Goal: Information Seeking & Learning: Learn about a topic

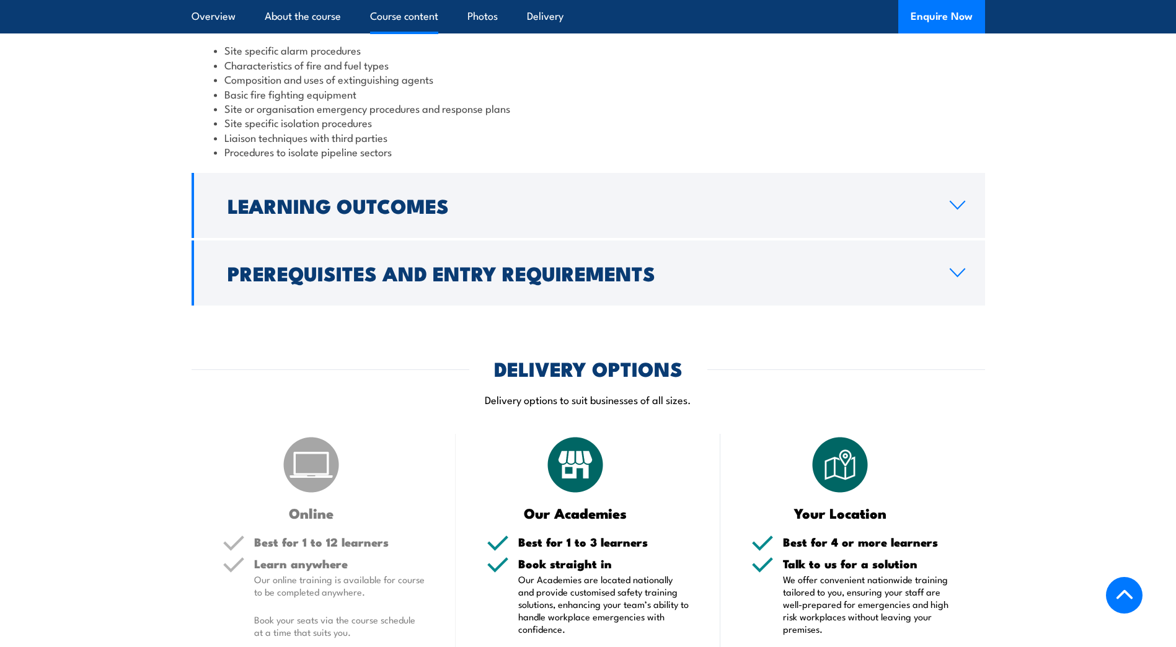
scroll to position [1364, 0]
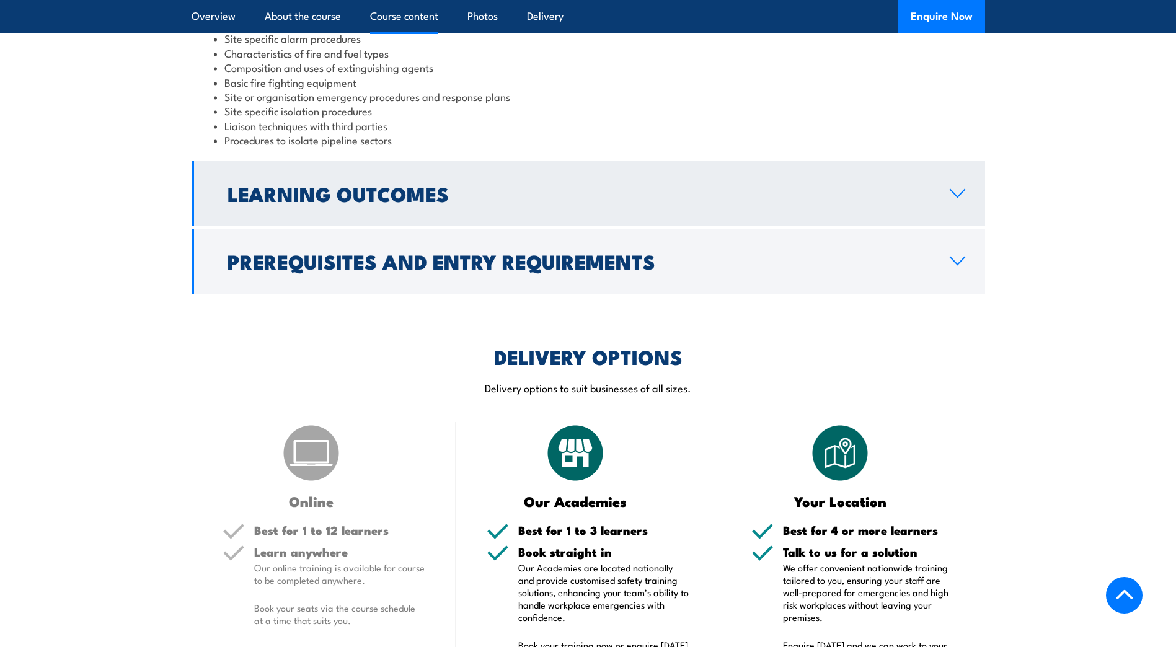
click at [959, 189] on icon at bounding box center [957, 194] width 17 height 10
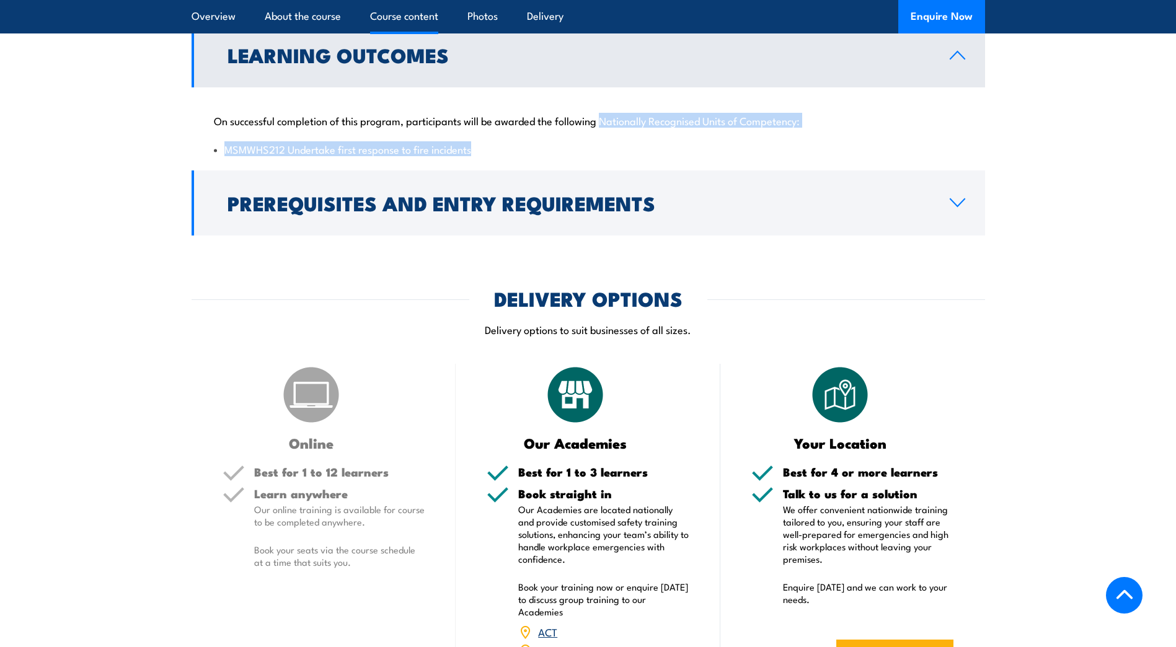
drag, startPoint x: 496, startPoint y: 140, endPoint x: 602, endPoint y: 109, distance: 110.5
click at [602, 109] on div "On successful completion of this program, participants will be awarded the foll…" at bounding box center [589, 127] width 794 height 80
drag, startPoint x: 602, startPoint y: 109, endPoint x: 630, endPoint y: 110, distance: 28.6
copy div "Nationally Recognised Units of Competency: MSMWHS212 Undertake first response t…"
click at [467, 142] on li "MSMWHS212 Undertake first response to fire incidents" at bounding box center [588, 149] width 749 height 14
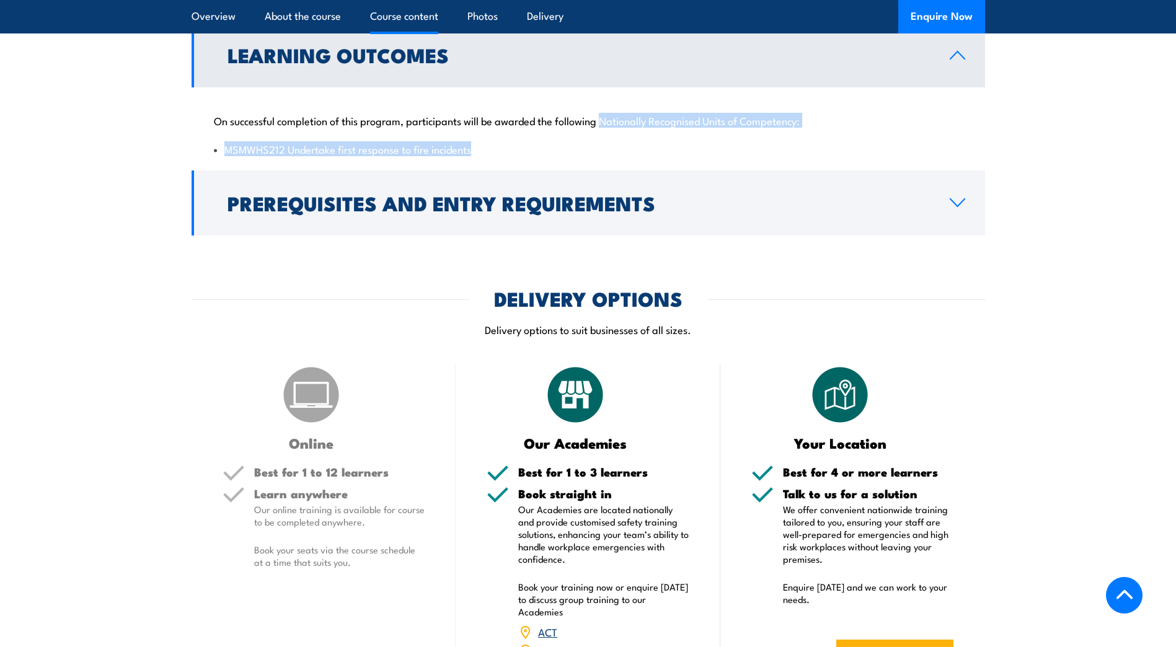
click at [482, 142] on li "MSMWHS212 Undertake first response to fire incidents" at bounding box center [588, 149] width 749 height 14
drag, startPoint x: 471, startPoint y: 136, endPoint x: 219, endPoint y: 138, distance: 251.8
click at [219, 142] on li "MSMWHS212 Undertake first response to fire incidents" at bounding box center [588, 149] width 749 height 14
drag, startPoint x: 219, startPoint y: 138, endPoint x: 236, endPoint y: 136, distance: 17.5
copy li "MSMWHS212 Undertake first response to fire incidents"
